Goal: Transaction & Acquisition: Subscribe to service/newsletter

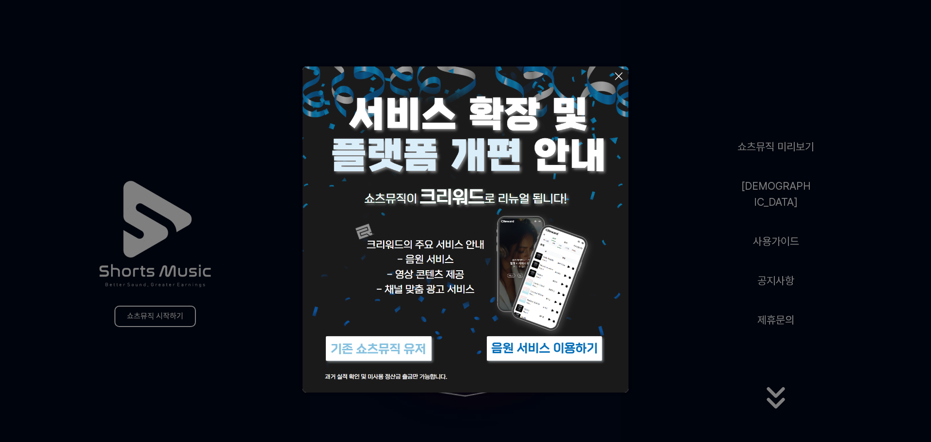
click at [763, 395] on button at bounding box center [465, 221] width 931 height 442
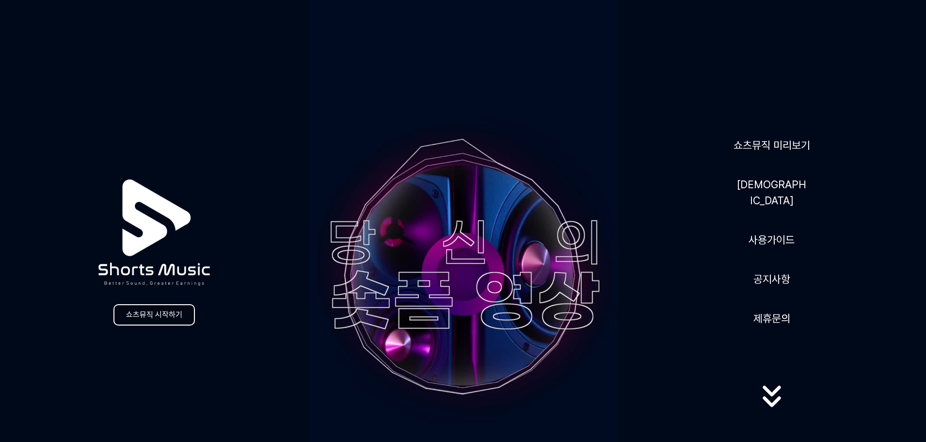
click at [164, 320] on link "쇼츠뮤직 시작하기" at bounding box center [153, 314] width 81 height 21
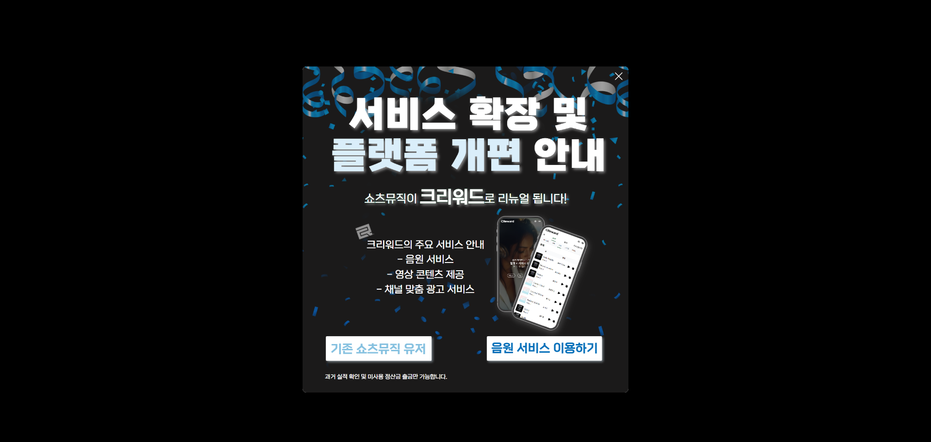
click at [569, 353] on img at bounding box center [544, 348] width 121 height 36
click at [616, 78] on icon at bounding box center [619, 76] width 12 height 12
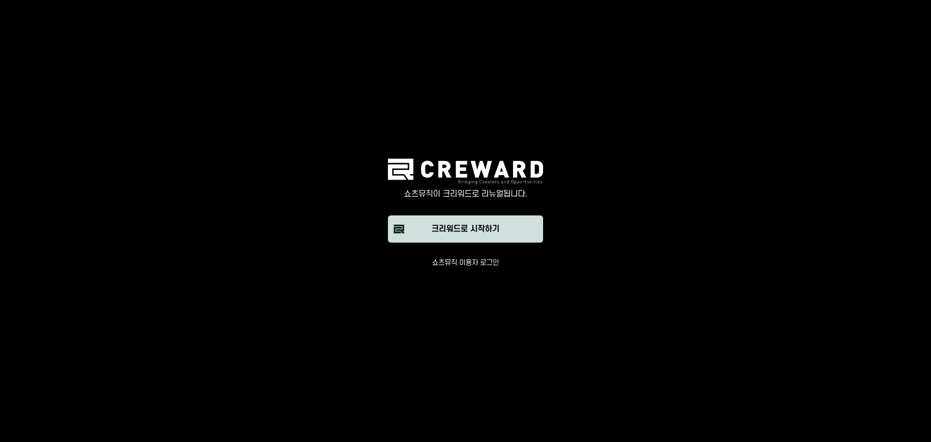
click at [476, 230] on div "크리워드로 시작하기" at bounding box center [466, 229] width 68 height 12
